Goal: Information Seeking & Learning: Check status

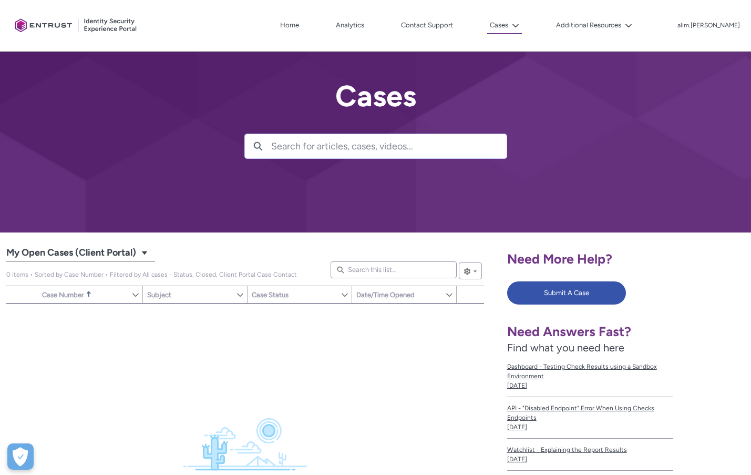
click at [138, 256] on h1 "Cases My Open Cases (Client Portal)" at bounding box center [72, 252] width 132 height 17
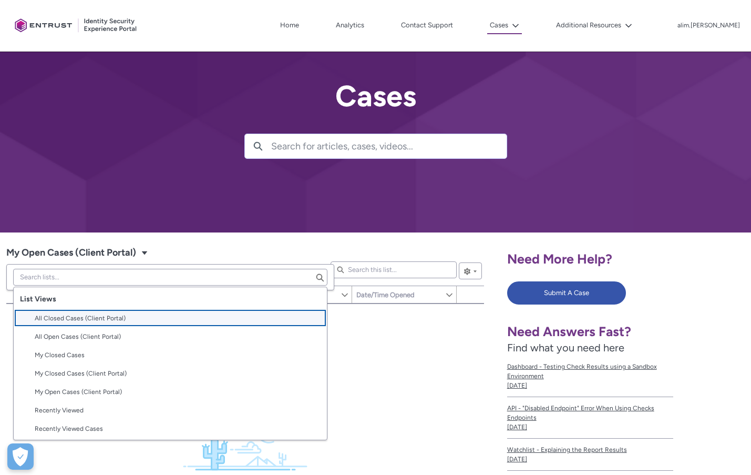
click at [121, 321] on span "All Closed Cases (Client Portal)" at bounding box center [80, 317] width 91 height 9
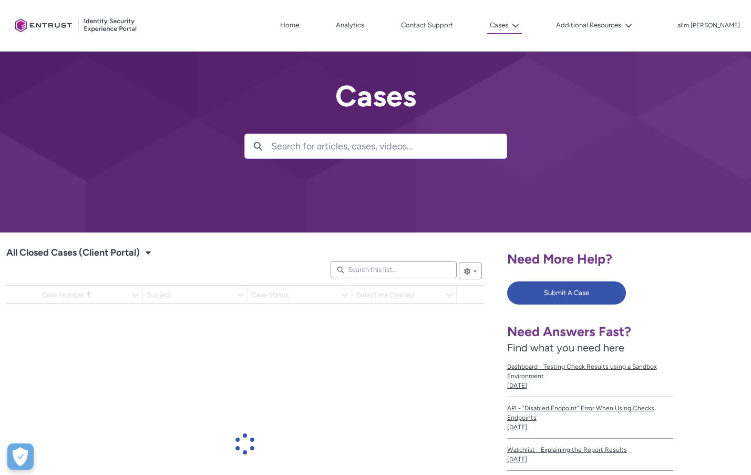
scroll to position [133, 0]
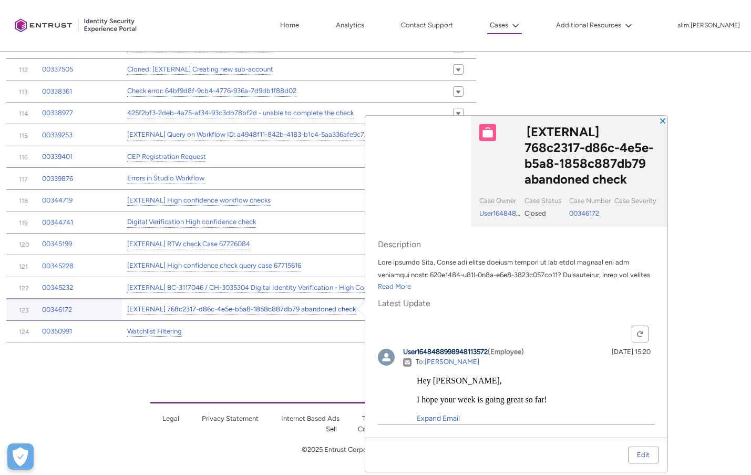
click at [171, 304] on link "[EXTERNAL] 768c2317-d86c-4e5e-b5a8-1858c887db79 abandoned check" at bounding box center [241, 309] width 229 height 11
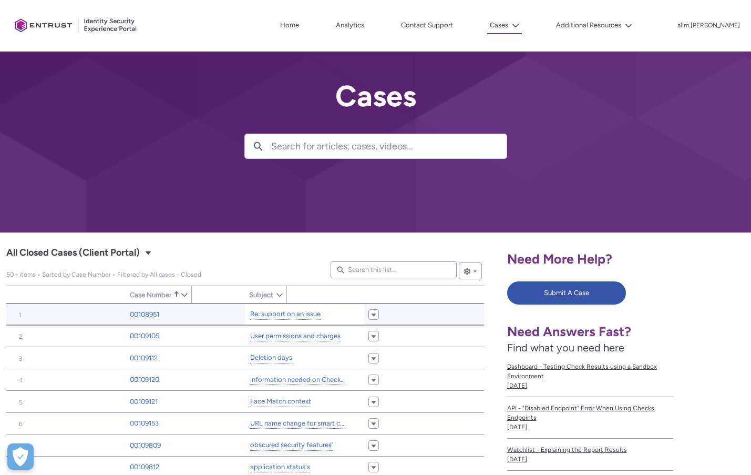
type input "160"
type input "622"
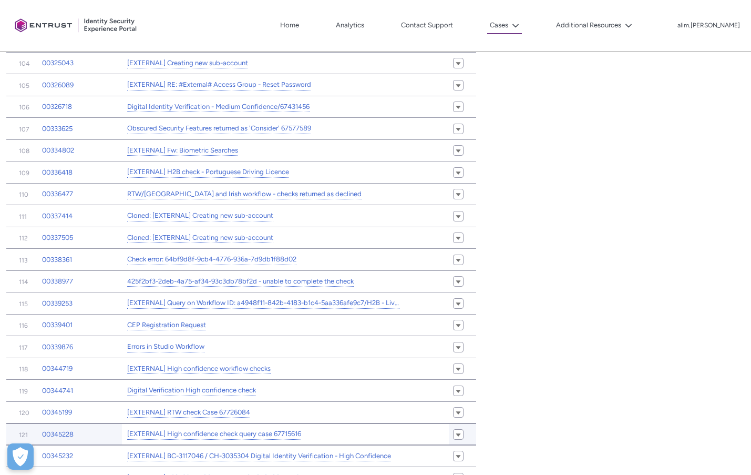
scroll to position [1047, 0]
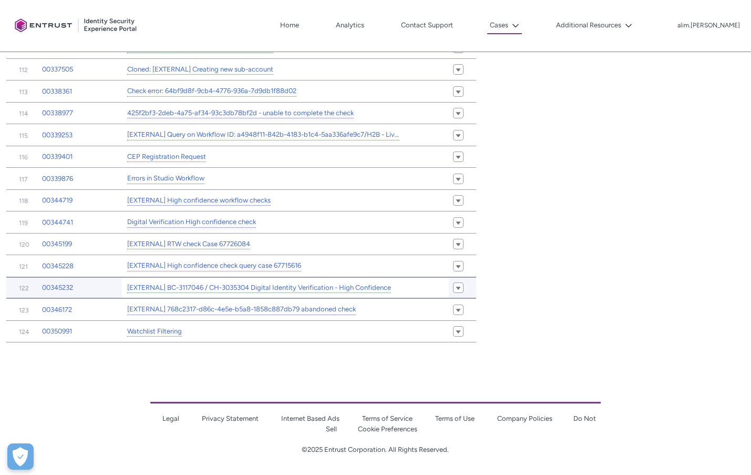
click at [186, 281] on div "[EXTERNAL] BC-3117046 / CH-3035304 Digital Identity Verification - High Confide…" at bounding box center [259, 287] width 266 height 13
click at [182, 284] on link "[EXTERNAL] BC-3117046 / CH-3035304 Digital Identity Verification - High Confide…" at bounding box center [259, 287] width 264 height 11
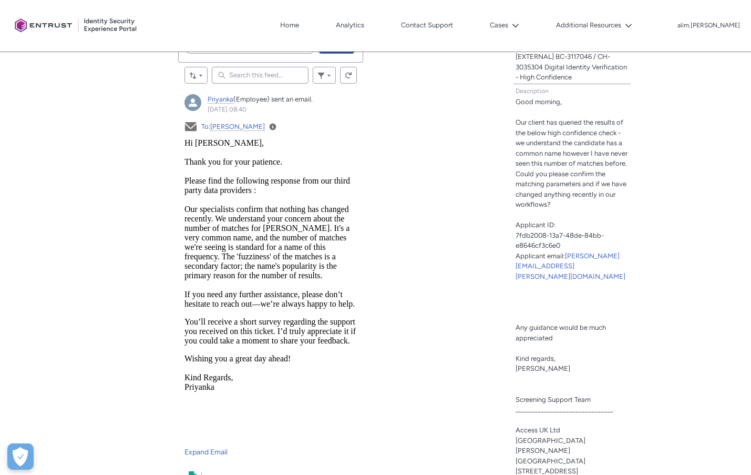
click at [183, 207] on article "Priyanka (Employee) sent an email. [DATE] 08:40 Actions for this Feed Item Emai…" at bounding box center [270, 295] width 185 height 414
drag, startPoint x: 367, startPoint y: 345, endPoint x: 209, endPoint y: 205, distance: 211.2
click at [244, 223] on p "Hi [PERSON_NAME], Thank you for your patience. Please find the following respon…" at bounding box center [271, 223] width 172 height 170
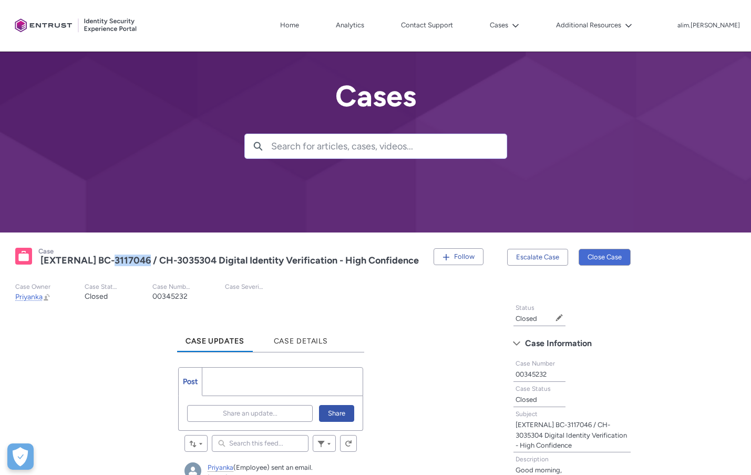
drag, startPoint x: 150, startPoint y: 257, endPoint x: 116, endPoint y: 260, distance: 34.3
click at [116, 260] on lightning-formatted-text "[EXTERNAL] BC-3117046 / CH-3035304 Digital Identity Verification - High Confide…" at bounding box center [229, 260] width 378 height 12
copy lightning-formatted-text "3117046"
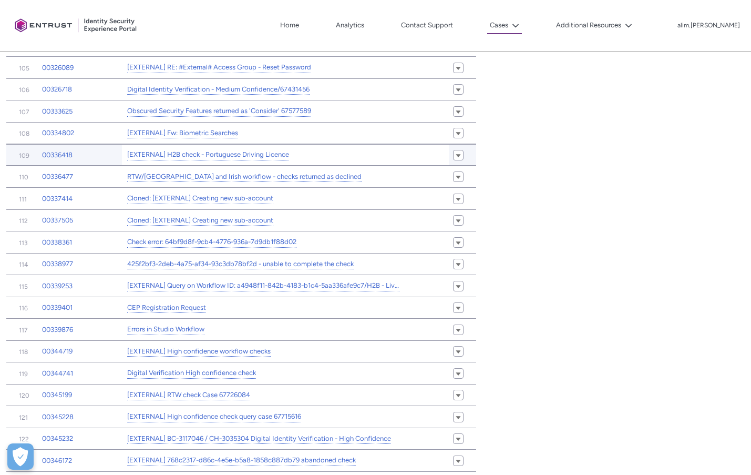
scroll to position [1047, 0]
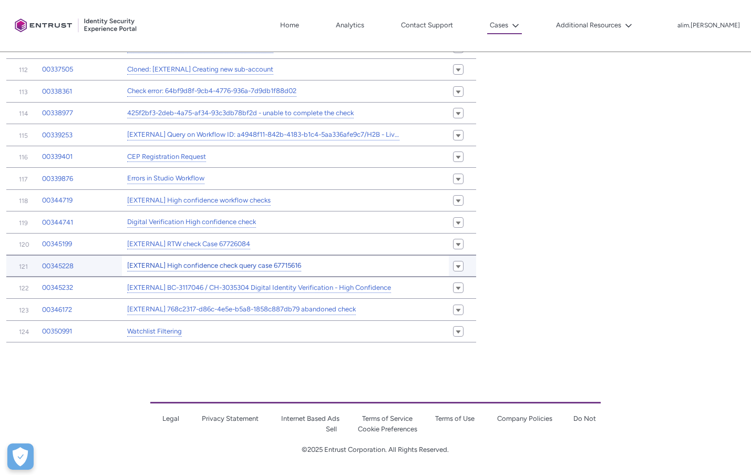
click at [233, 263] on link "[EXTERNAL] High confidence check query case 67715616" at bounding box center [214, 265] width 174 height 11
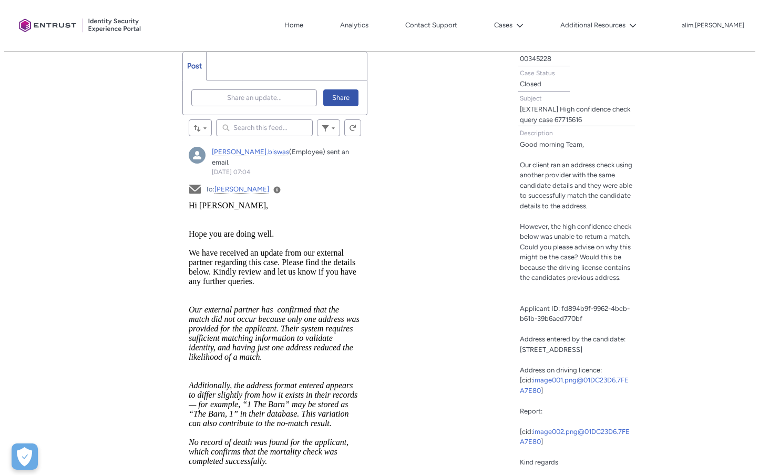
scroll to position [421, 0]
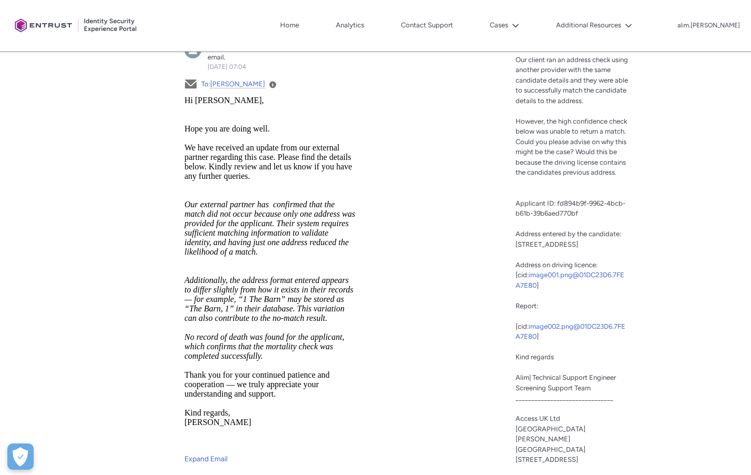
drag, startPoint x: 305, startPoint y: 360, endPoint x: 222, endPoint y: 324, distance: 90.6
click at [222, 324] on html "Hi [PERSON_NAME], Hope you are doing well. We have received an update from our …" at bounding box center [271, 271] width 172 height 351
click at [298, 96] on body "Hi [PERSON_NAME], Hope you are doing well. We have received an update from our …" at bounding box center [271, 96] width 172 height 0
drag, startPoint x: 288, startPoint y: 394, endPoint x: 356, endPoint y: 230, distance: 177.7
click at [185, 146] on html "Hi [PERSON_NAME], Hope you are doing well. We have received an update from our …" at bounding box center [271, 271] width 172 height 351
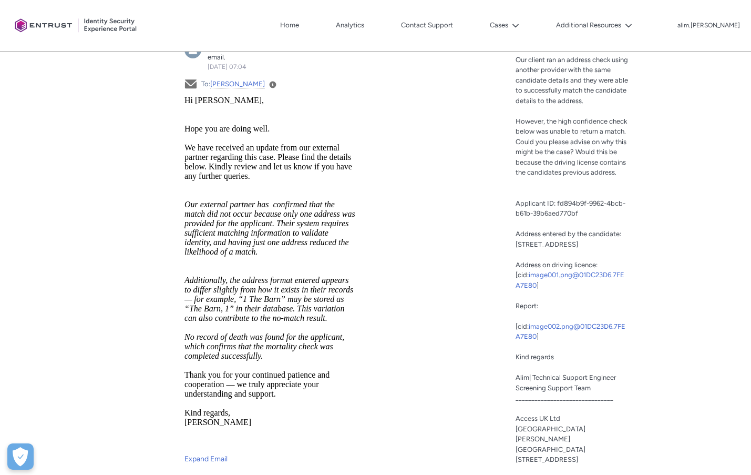
copy body "We have received an update from our external partner regarding this case. Pleas…"
